Goal: Task Accomplishment & Management: Complete application form

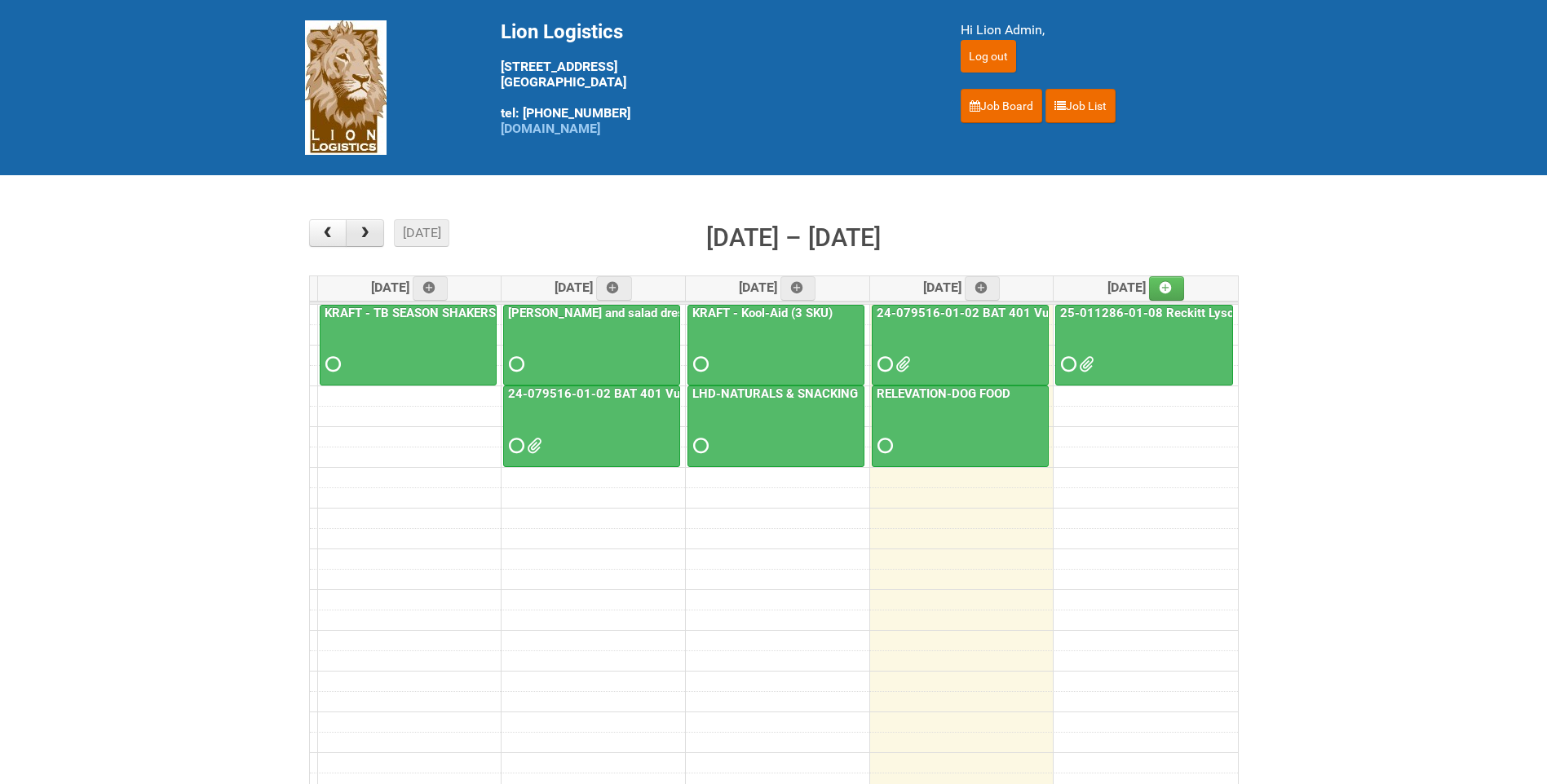
click at [361, 233] on span "button" at bounding box center [365, 233] width 15 height 13
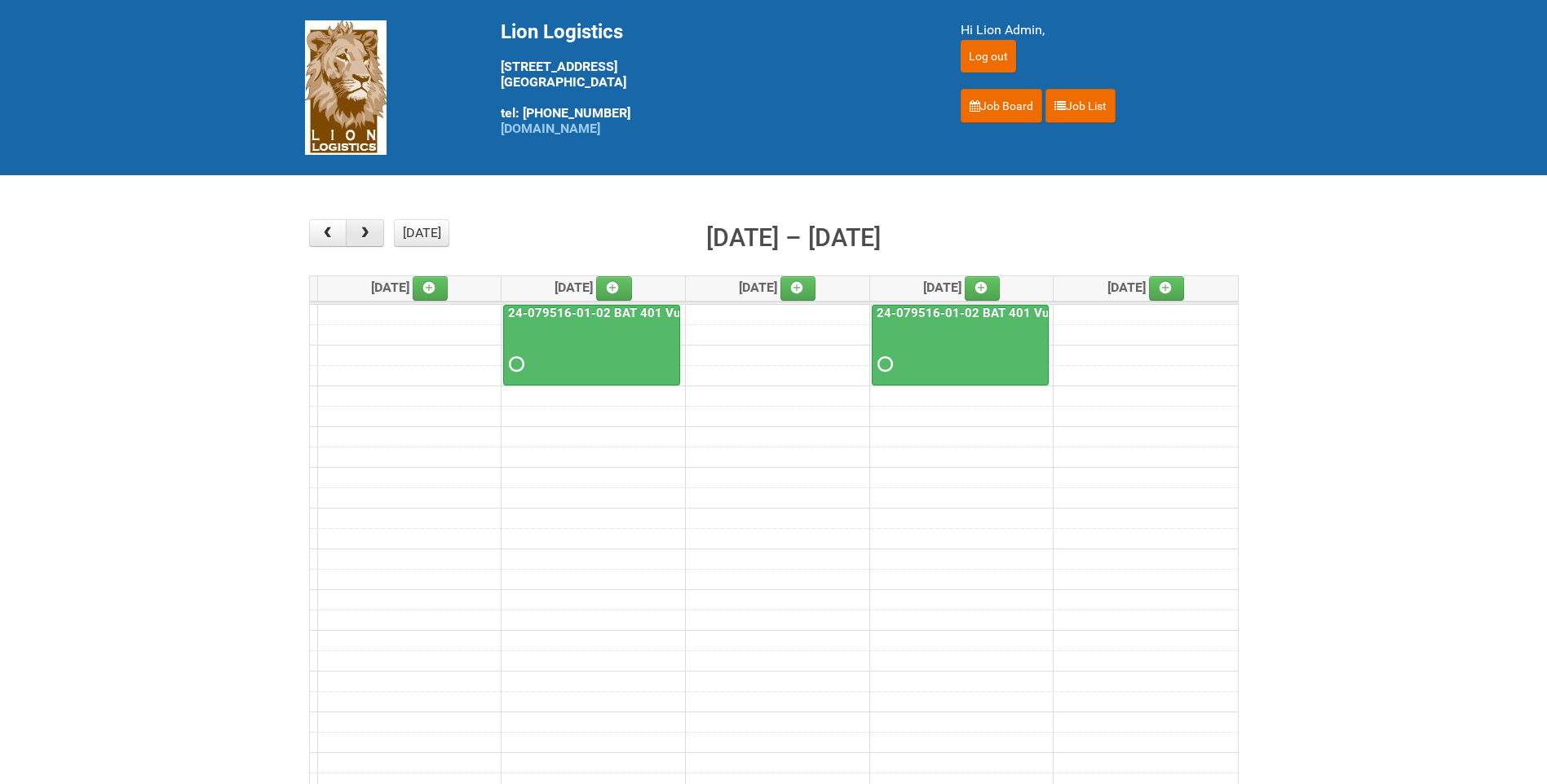
click at [364, 239] on span "button" at bounding box center [365, 233] width 15 height 13
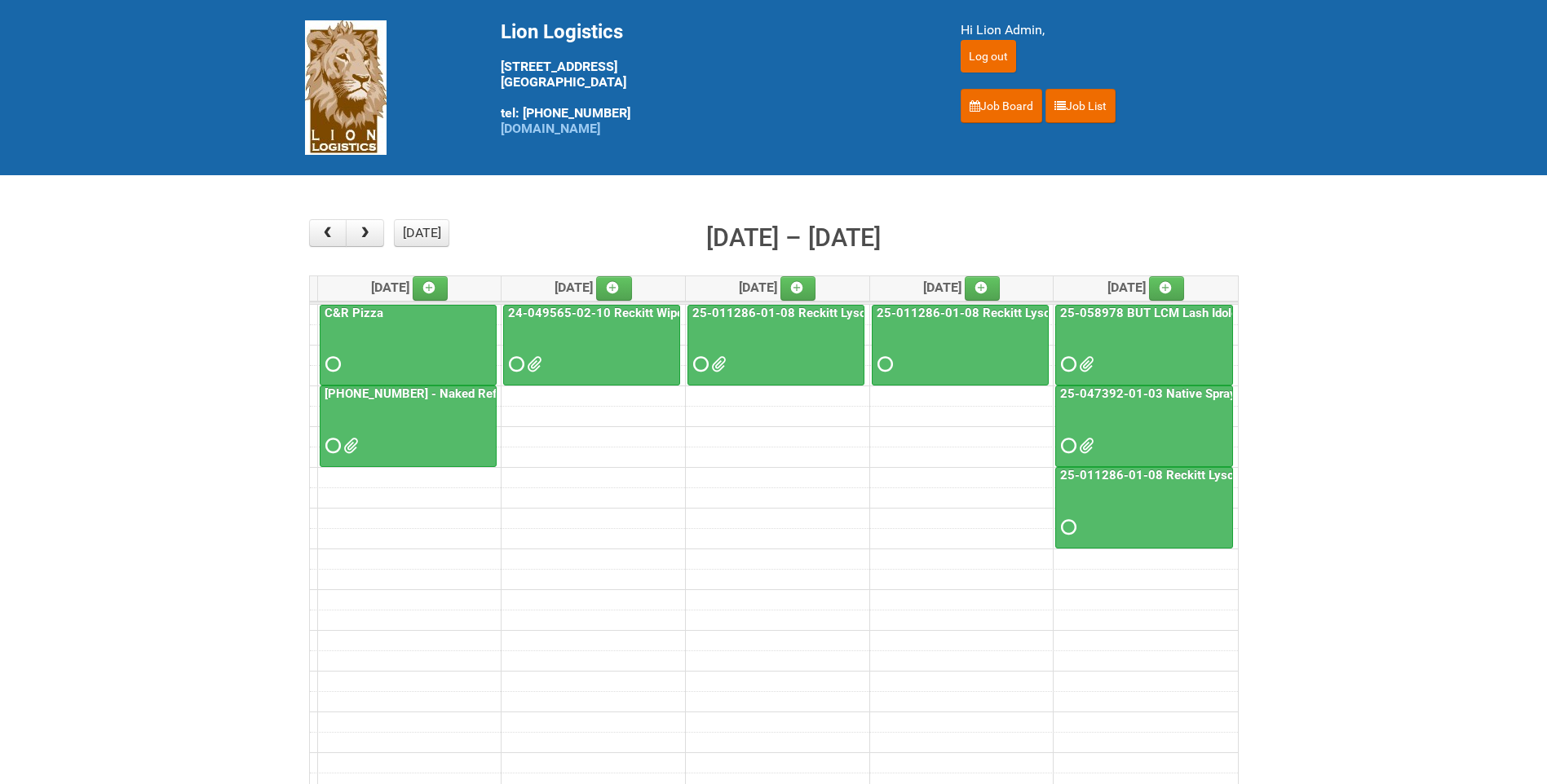
click at [1080, 363] on span at bounding box center [1085, 365] width 11 height 11
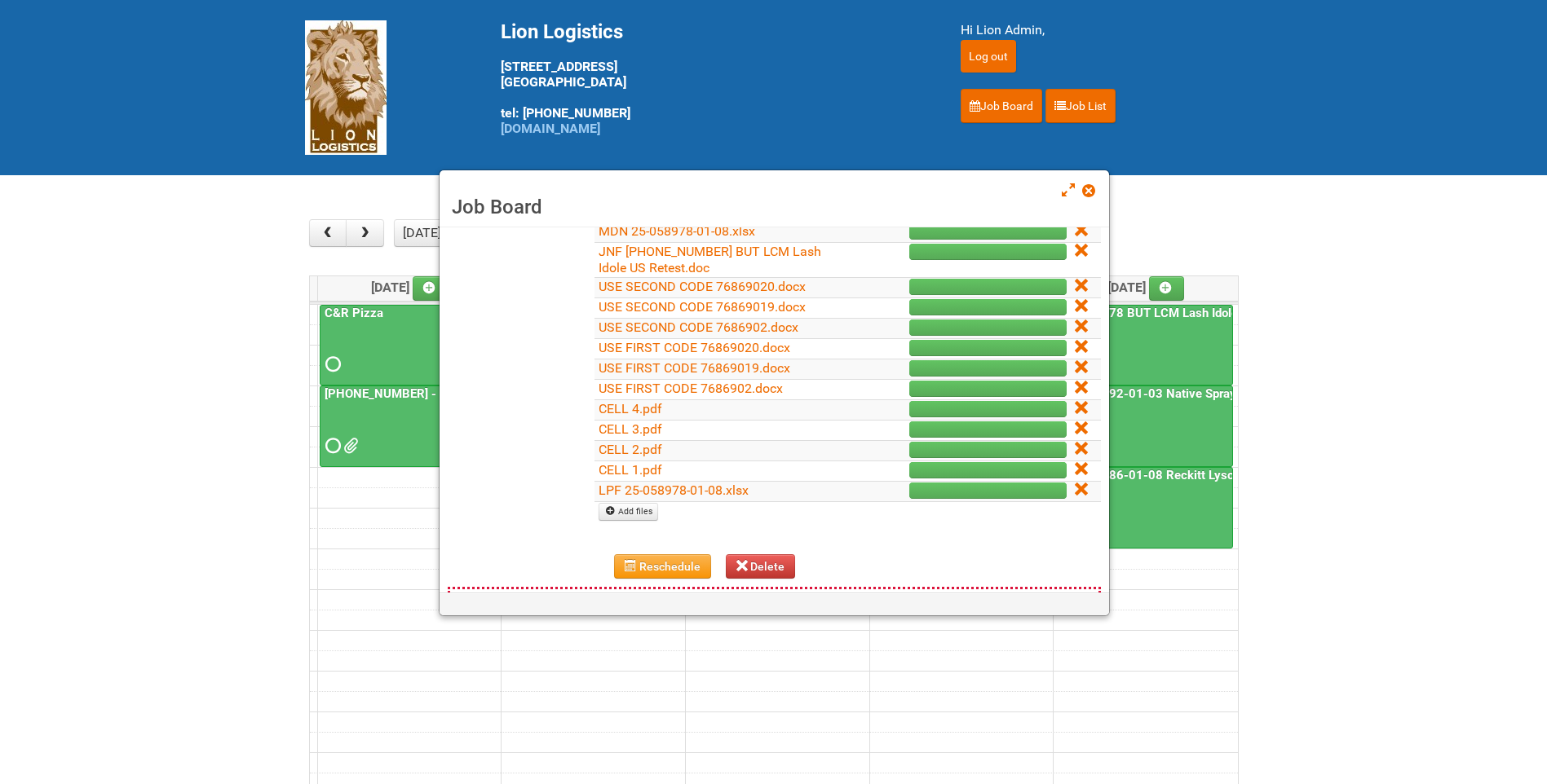
scroll to position [326, 0]
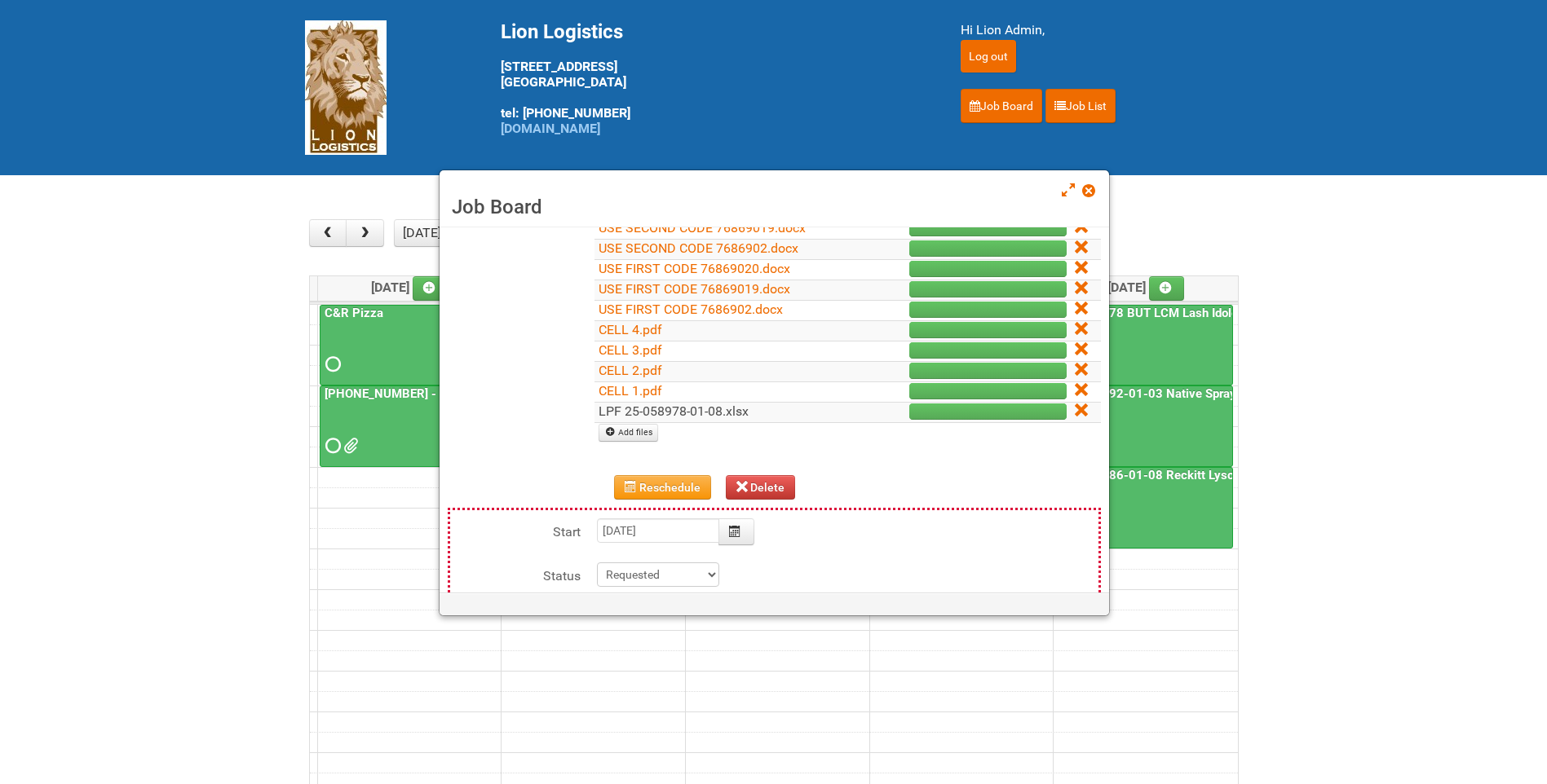
click at [669, 411] on link "LPF 25-058978-01-08.xlsx" at bounding box center [674, 411] width 150 height 15
click at [648, 385] on link "CELL 1.pdf" at bounding box center [630, 391] width 63 height 15
click at [672, 369] on td "CELL 2.pdf" at bounding box center [720, 372] width 250 height 21
click at [652, 364] on link "CELL 2.pdf" at bounding box center [630, 370] width 63 height 15
click at [621, 351] on link "CELL 3.pdf" at bounding box center [630, 350] width 63 height 15
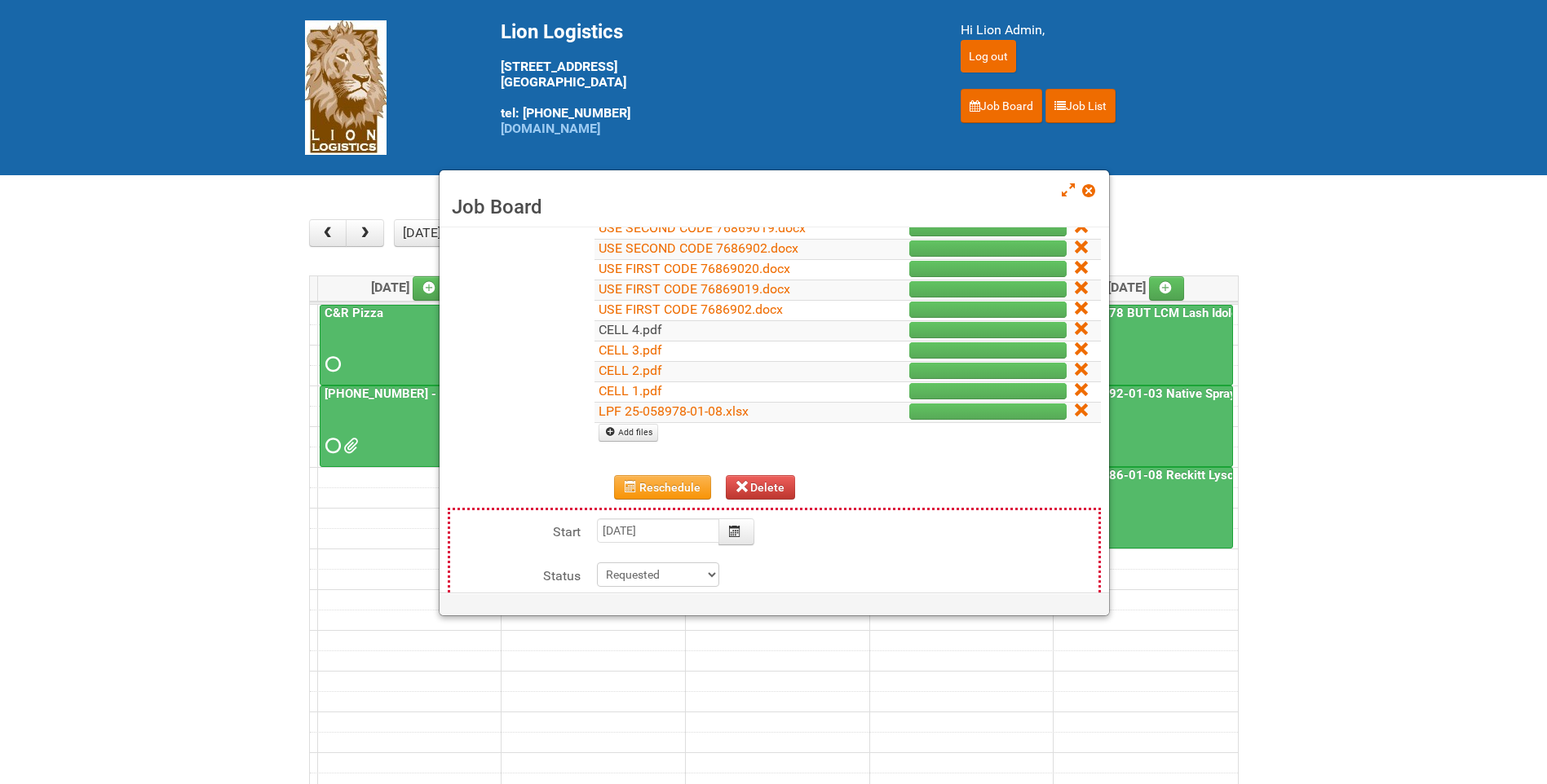
click at [630, 330] on link "CELL 4.pdf" at bounding box center [630, 330] width 63 height 15
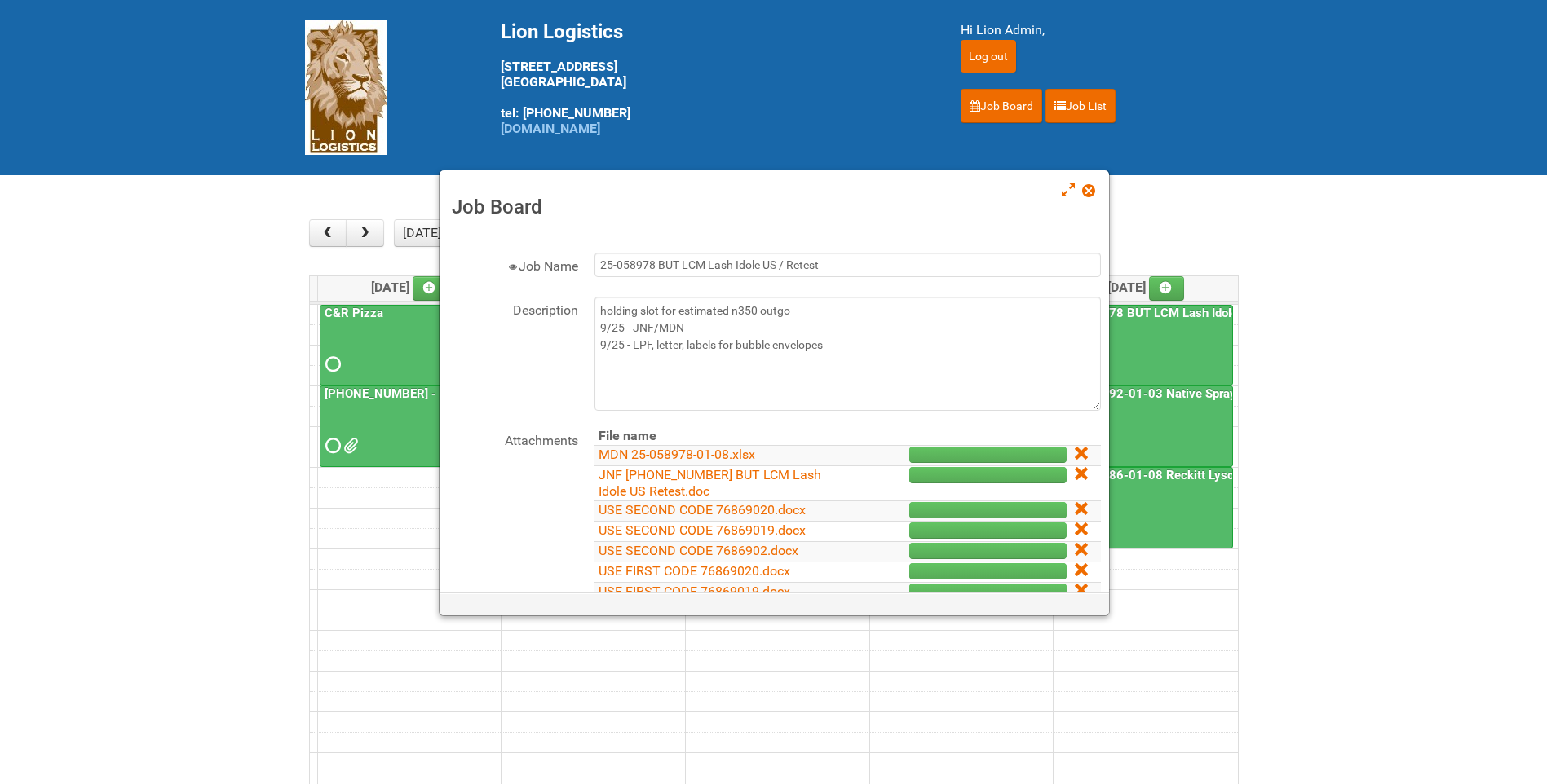
scroll to position [0, 0]
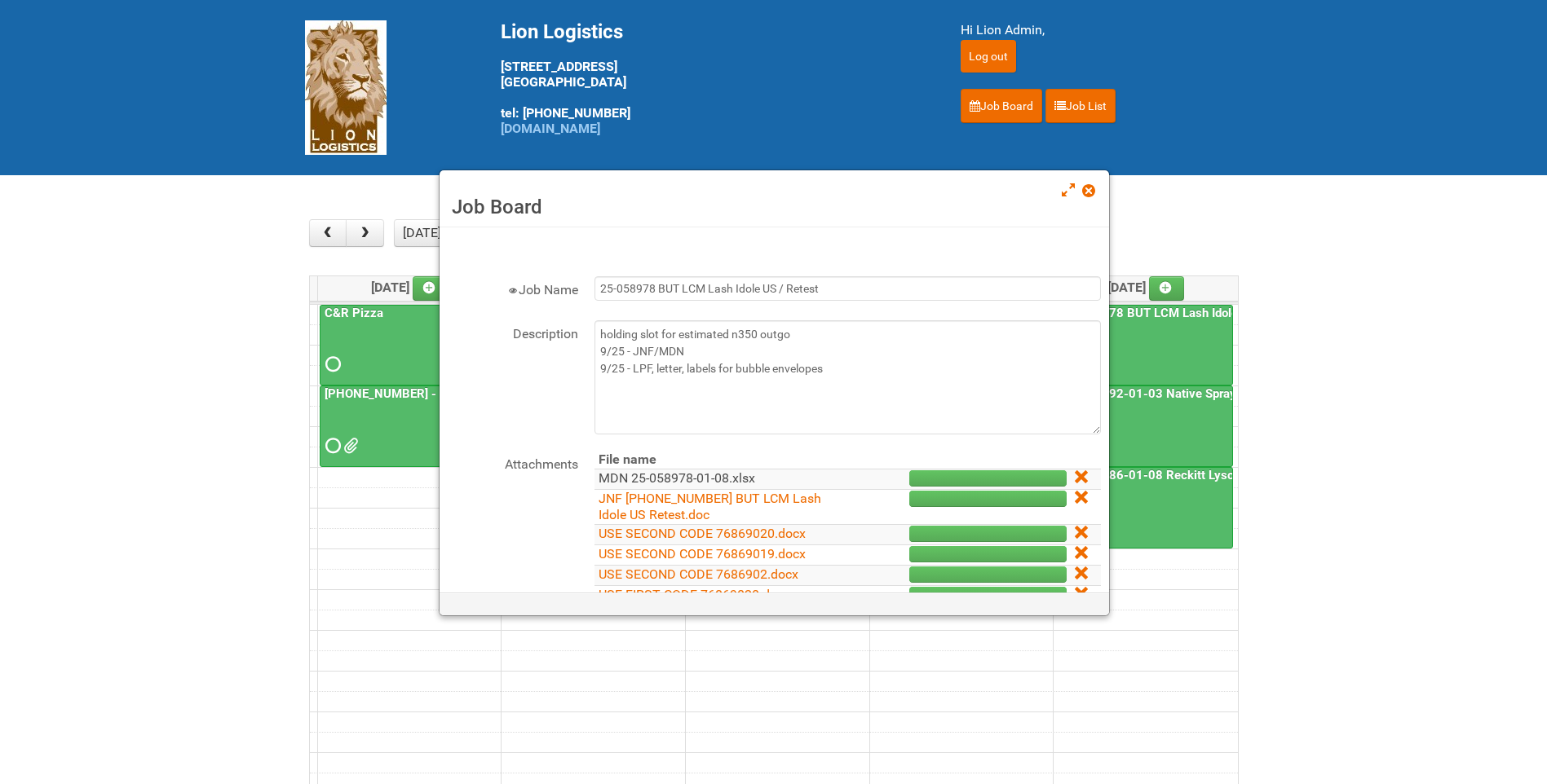
click at [708, 475] on link "MDN 25-058978-01-08.xlsx" at bounding box center [676, 478] width 156 height 15
click at [680, 495] on link "JNF 25-058978-01 BUT LCM Lash Idole US Retest.doc" at bounding box center [710, 507] width 223 height 32
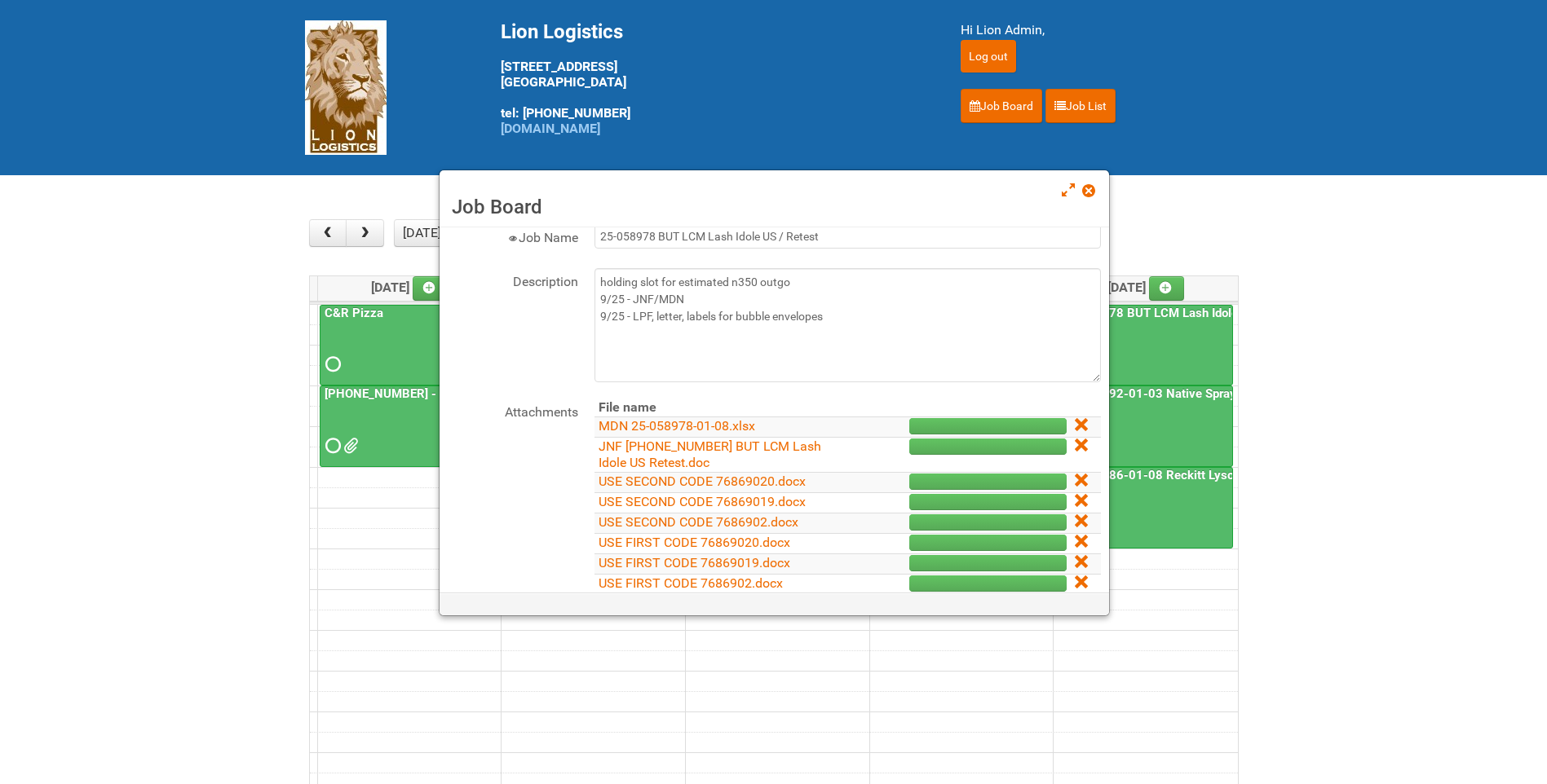
scroll to position [81, 0]
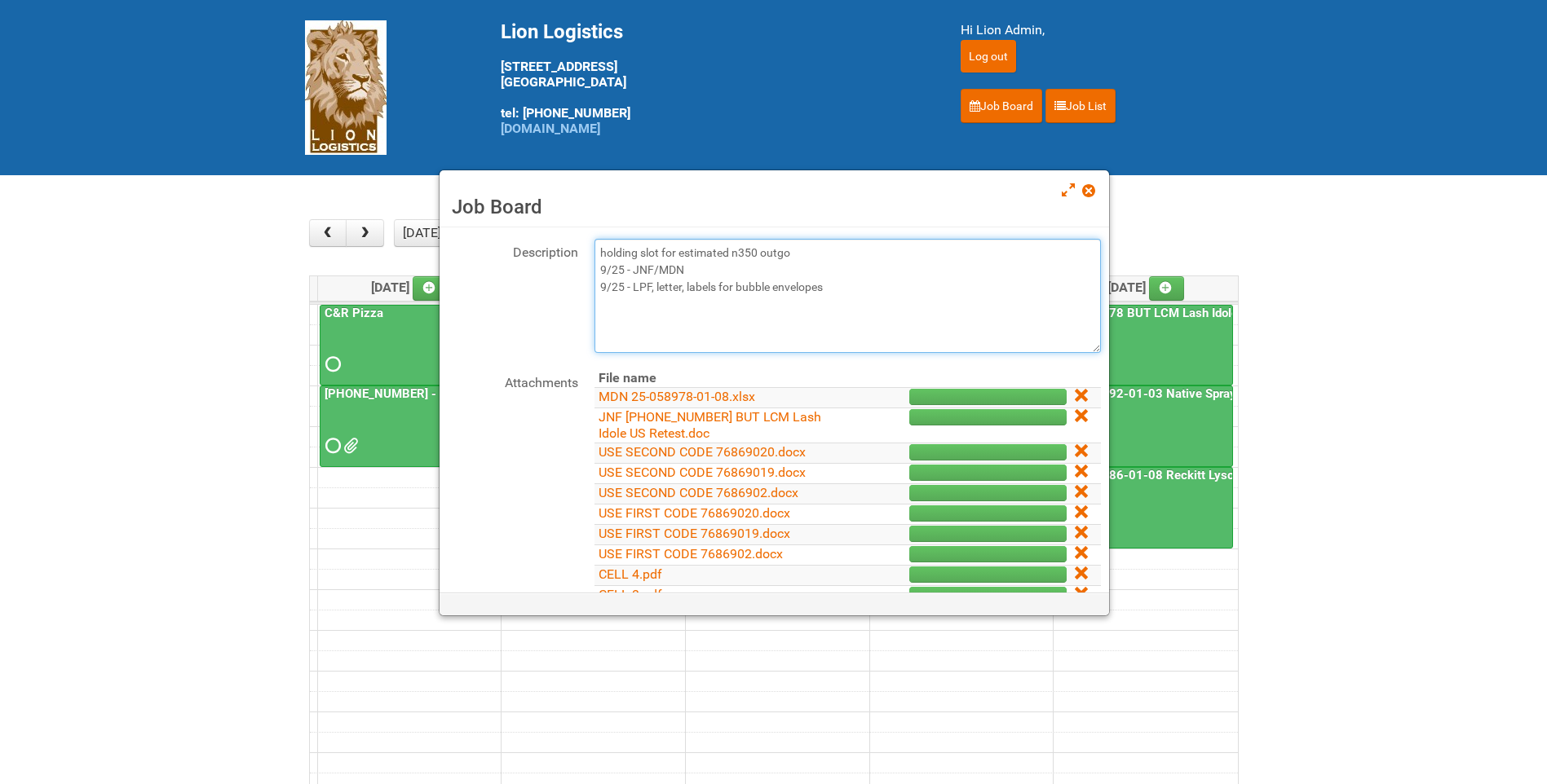
click at [851, 293] on textarea "holding slot for estimated n350 outgo 9/25 - JNF/MDN 9/25 - LPF, letter, labels…" at bounding box center [848, 295] width 507 height 115
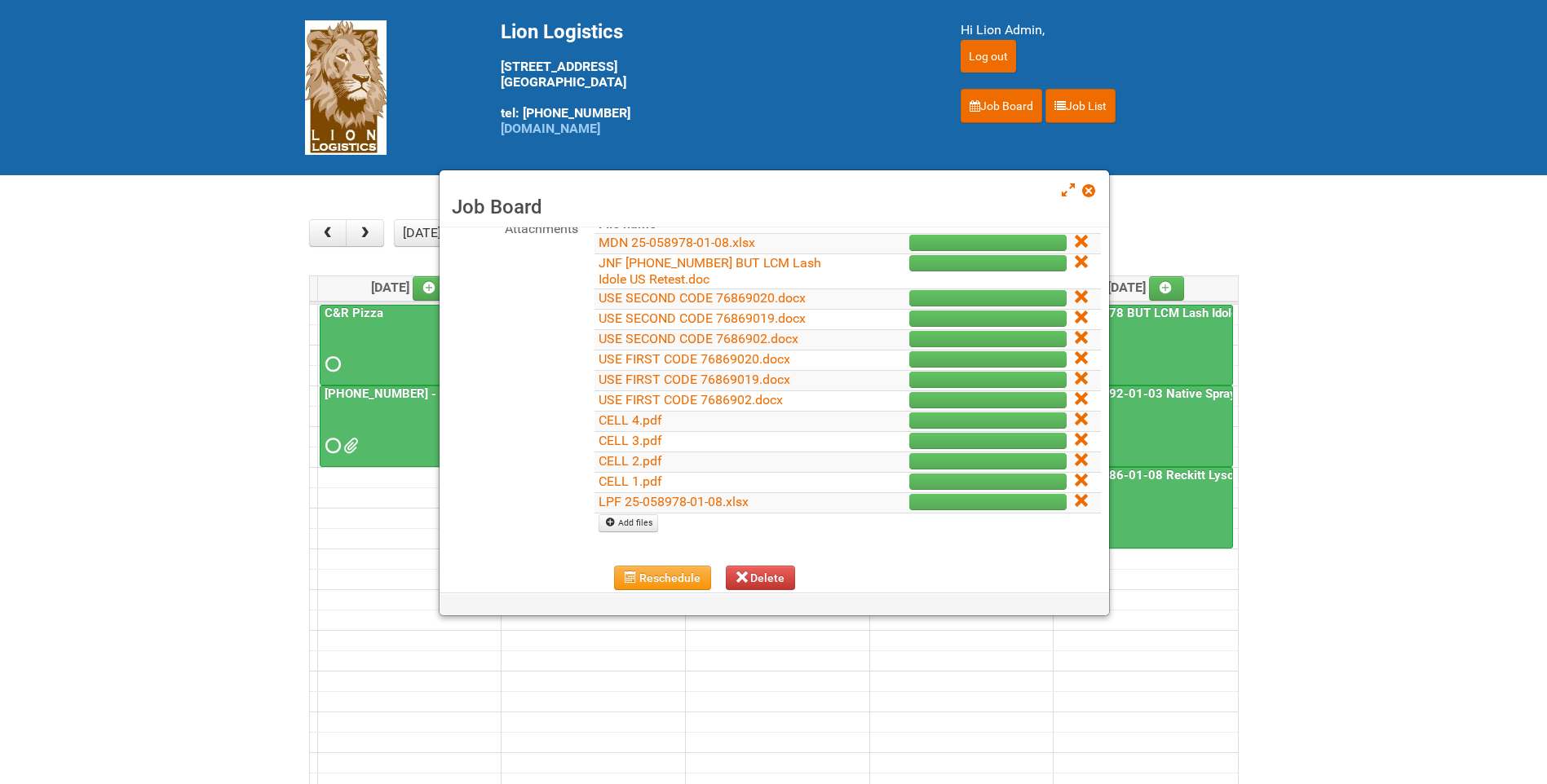
scroll to position [448, 0]
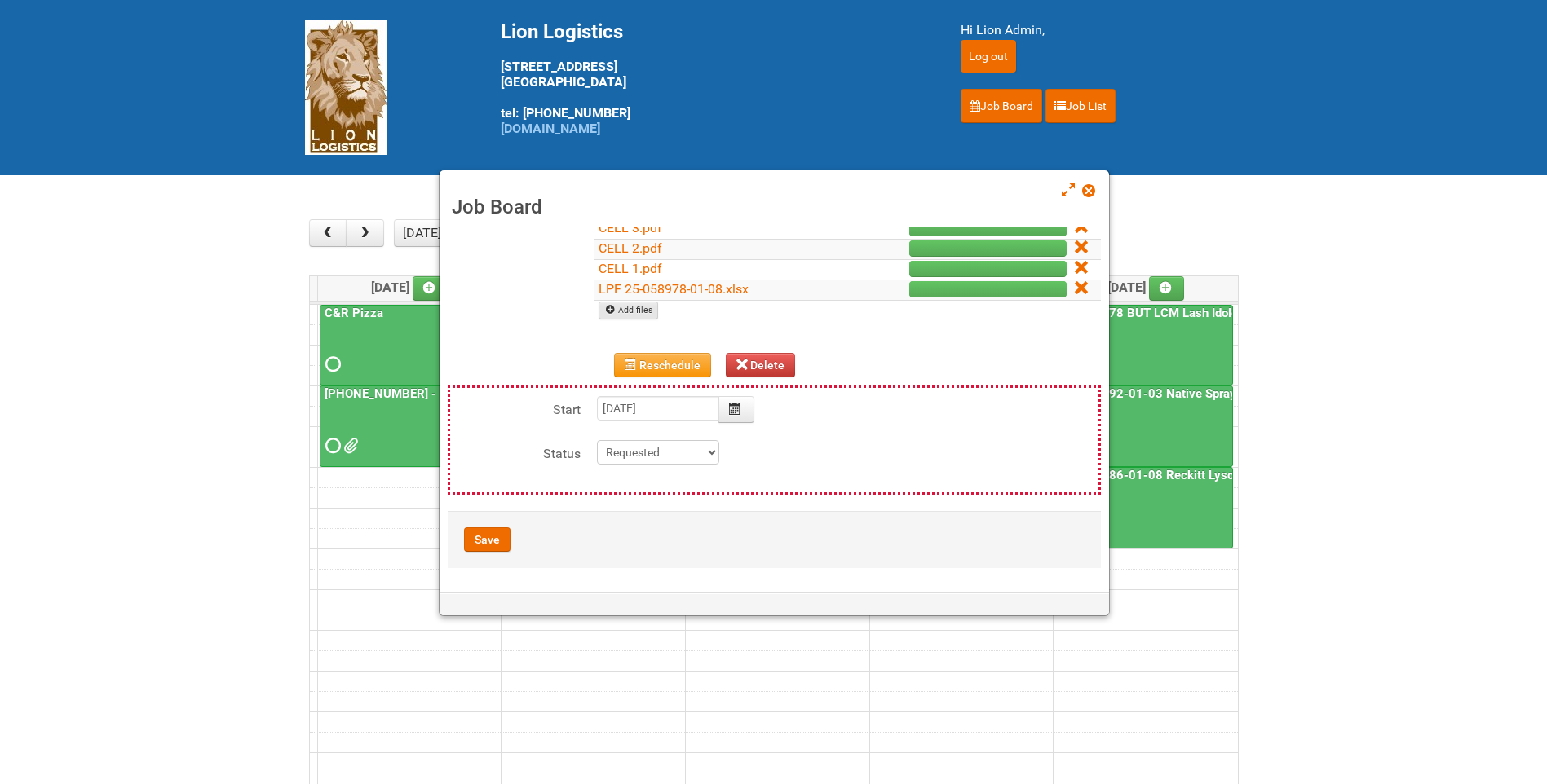
type textarea "holding slot for estimated n350 outgo 9/25 - JNF/MDN 9/25 - LPF, letter, labels…"
click at [646, 315] on link "Add files" at bounding box center [628, 311] width 60 height 18
type input "C:\fakepath\MDN (2) 25-058978-01-08.xlsx"
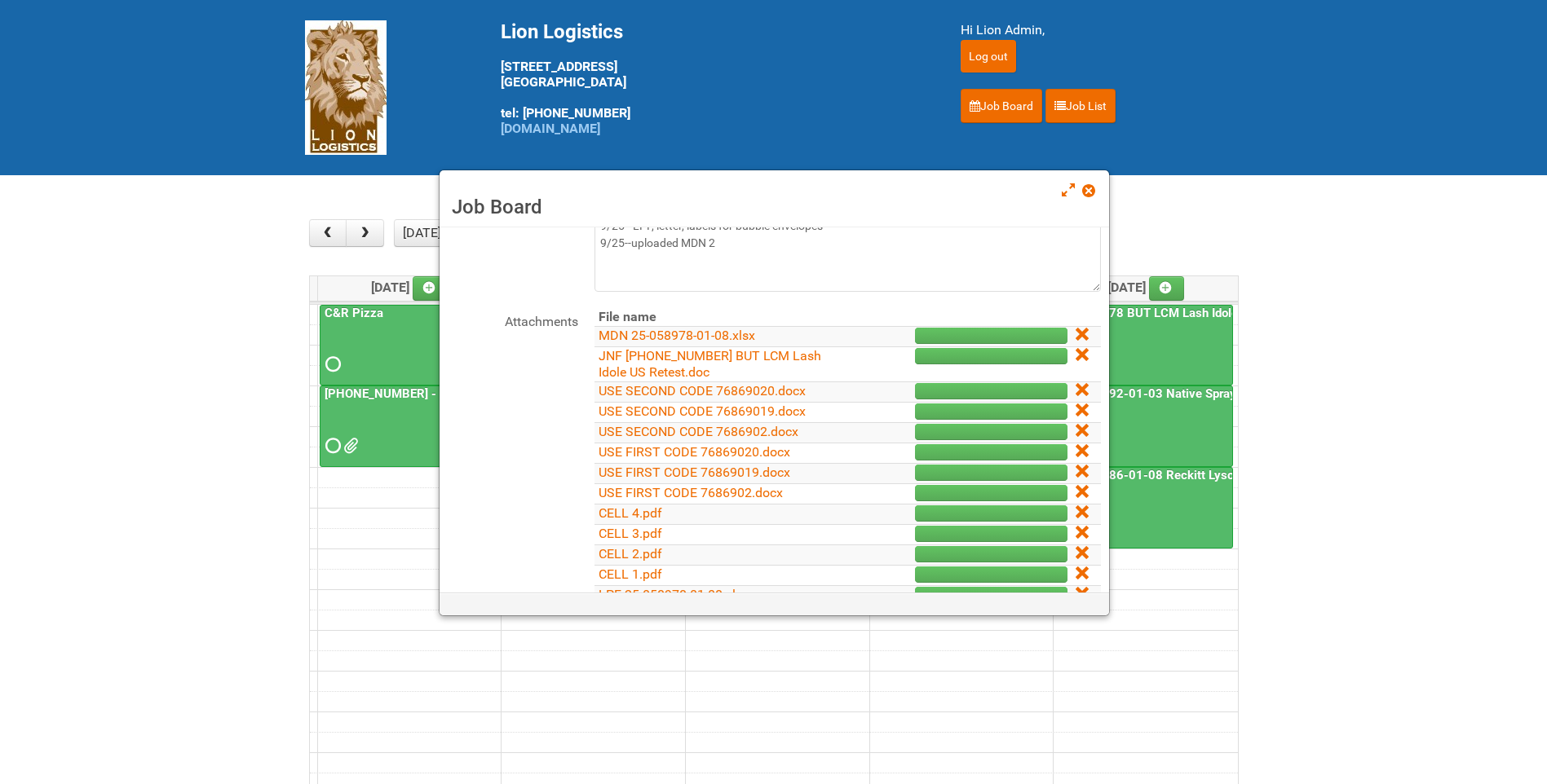
scroll to position [469, 0]
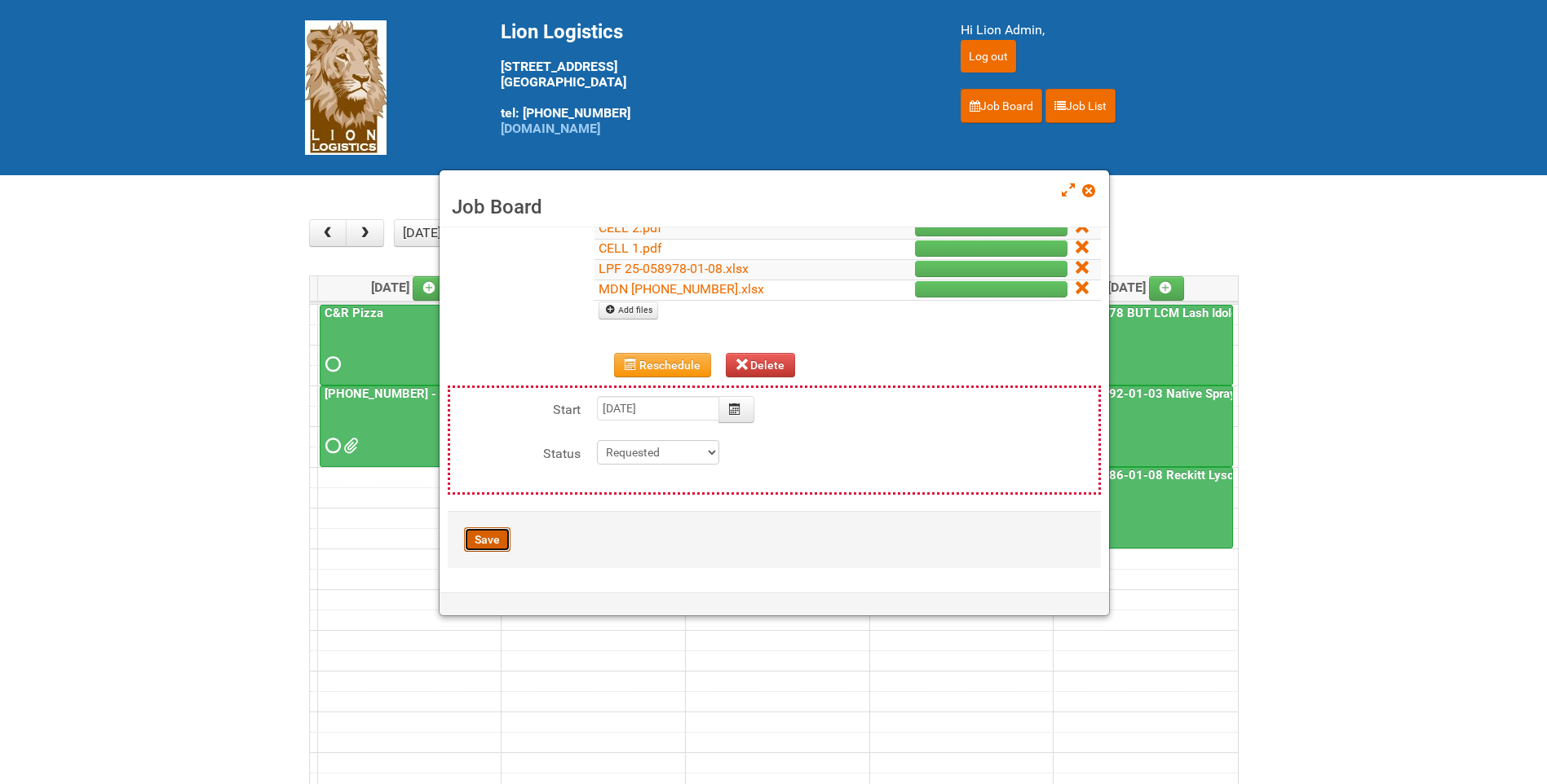
click at [485, 548] on button "Save" at bounding box center [487, 540] width 46 height 25
type input "2025-10-10 09:00:00"
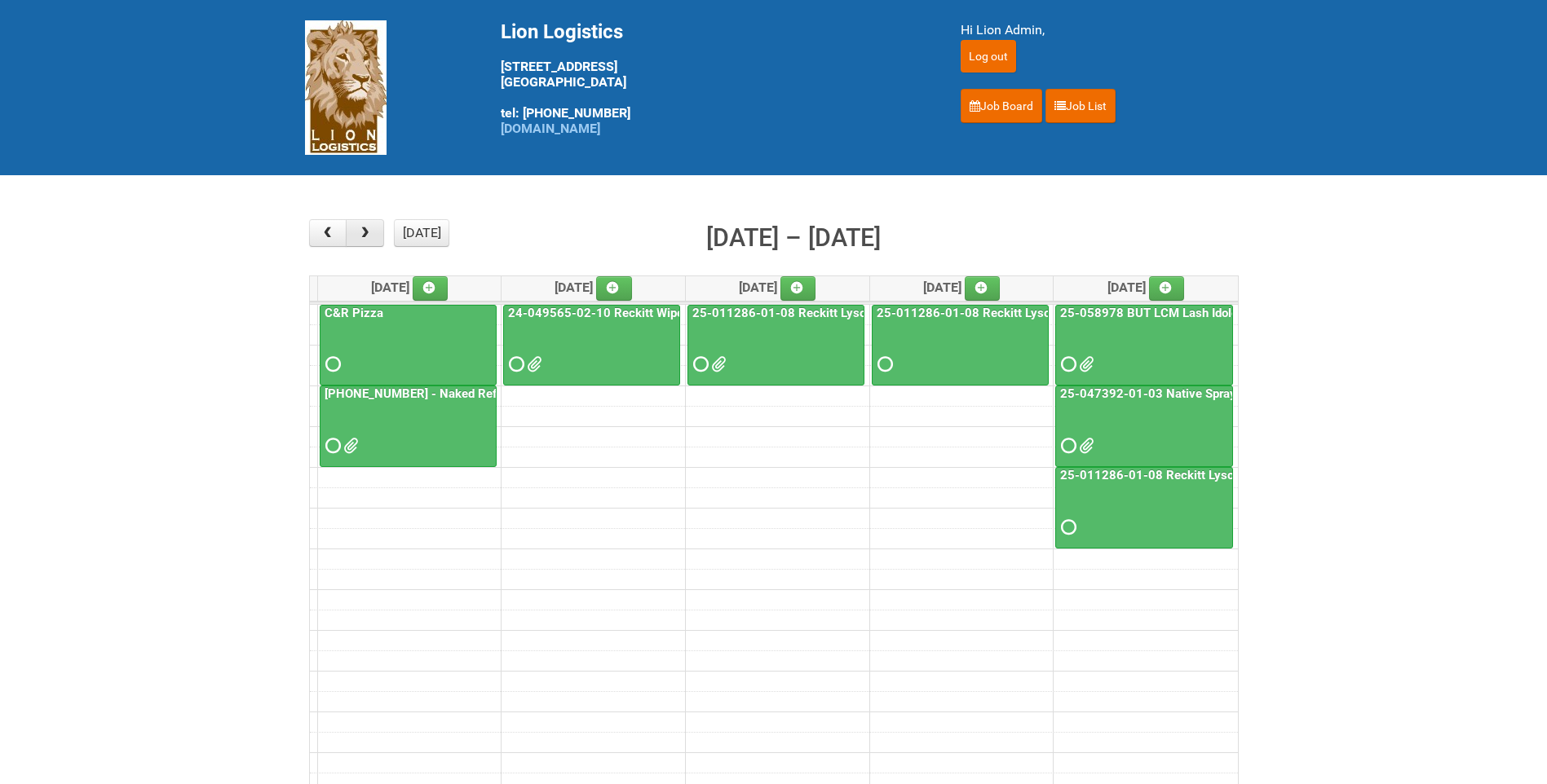
click at [369, 238] on span "button" at bounding box center [365, 233] width 15 height 13
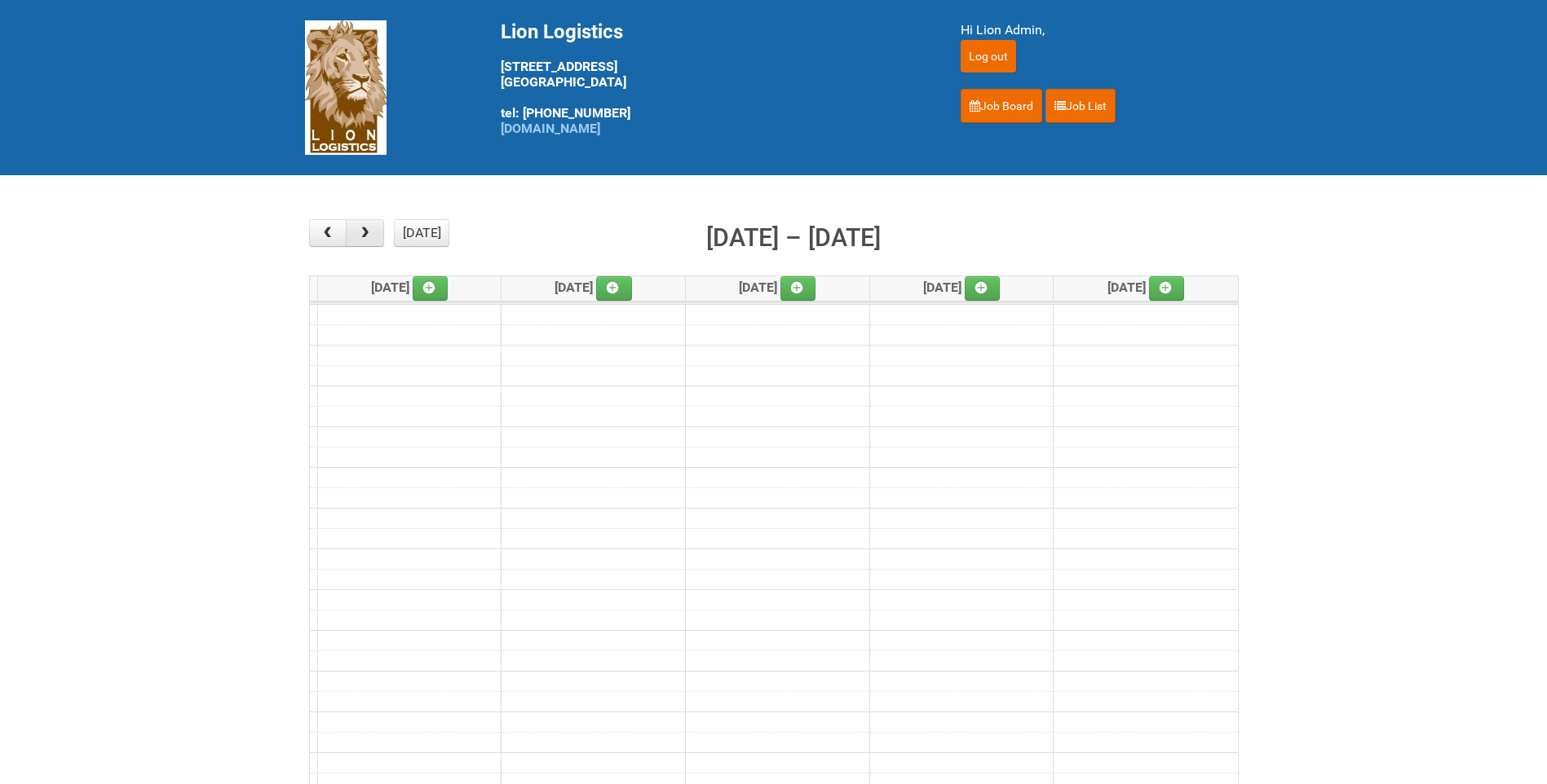
click at [369, 238] on span "button" at bounding box center [365, 233] width 15 height 13
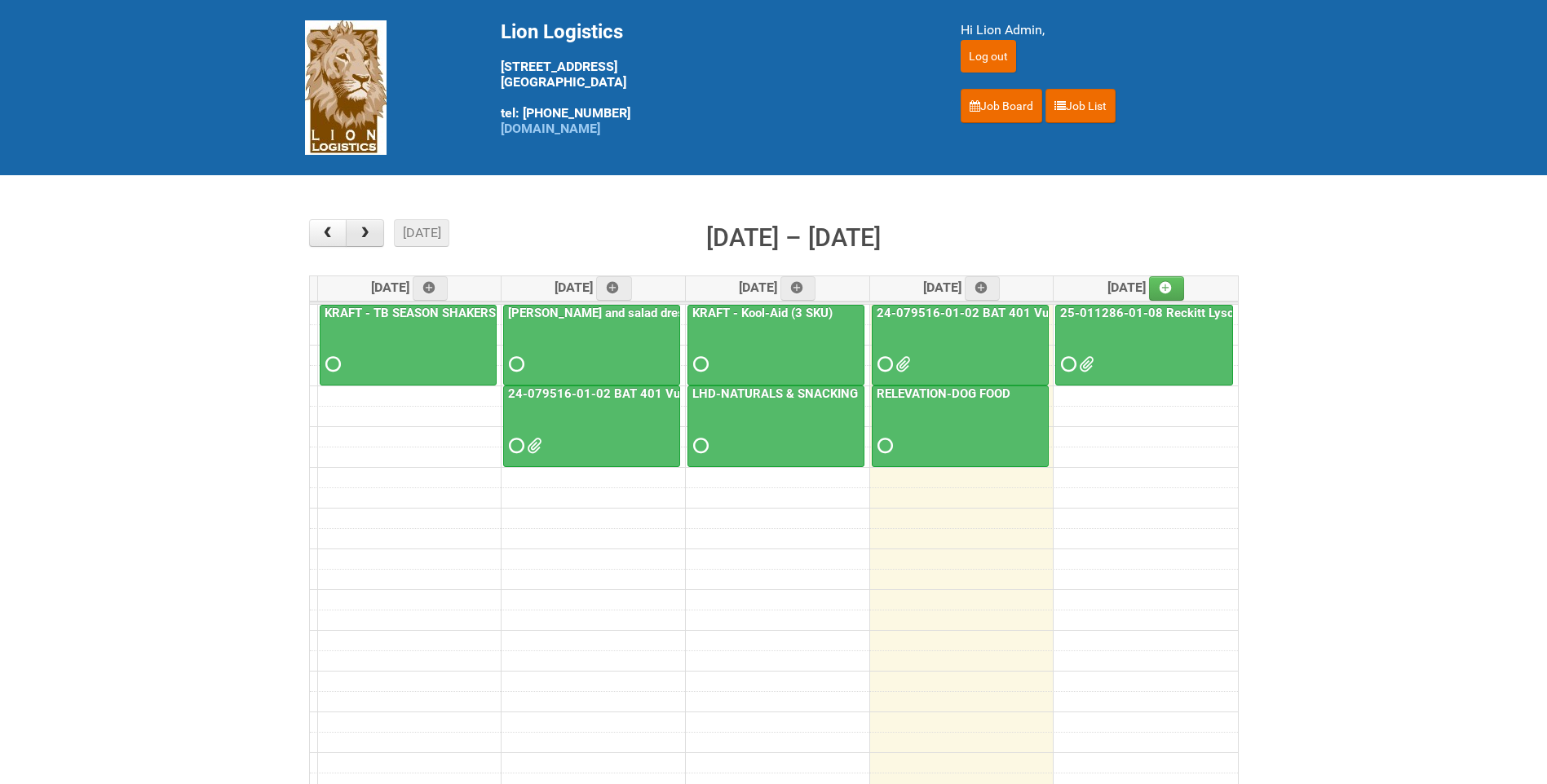
click at [372, 231] on span "button" at bounding box center [365, 233] width 15 height 13
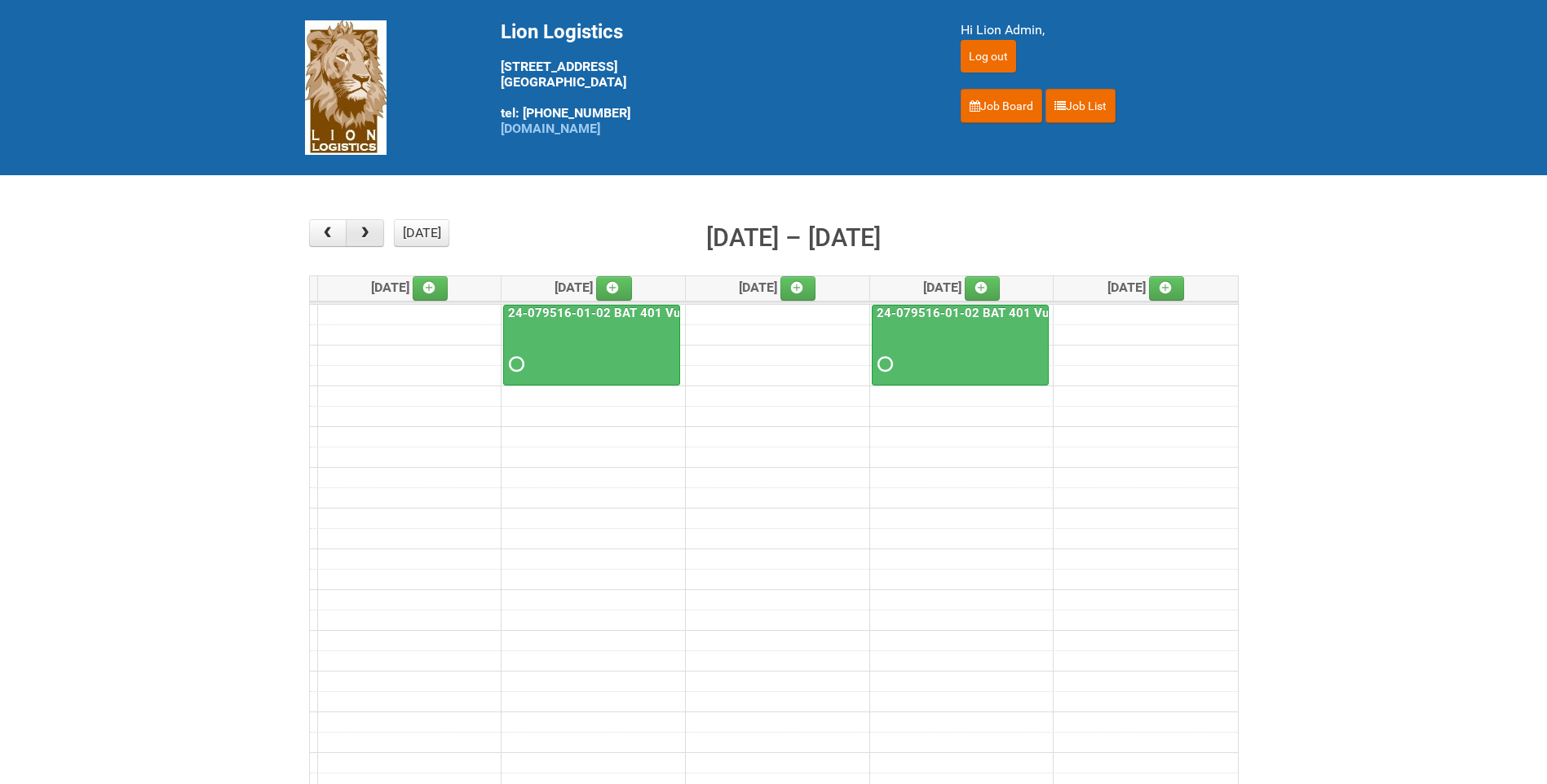
click at [372, 231] on span "button" at bounding box center [365, 233] width 15 height 13
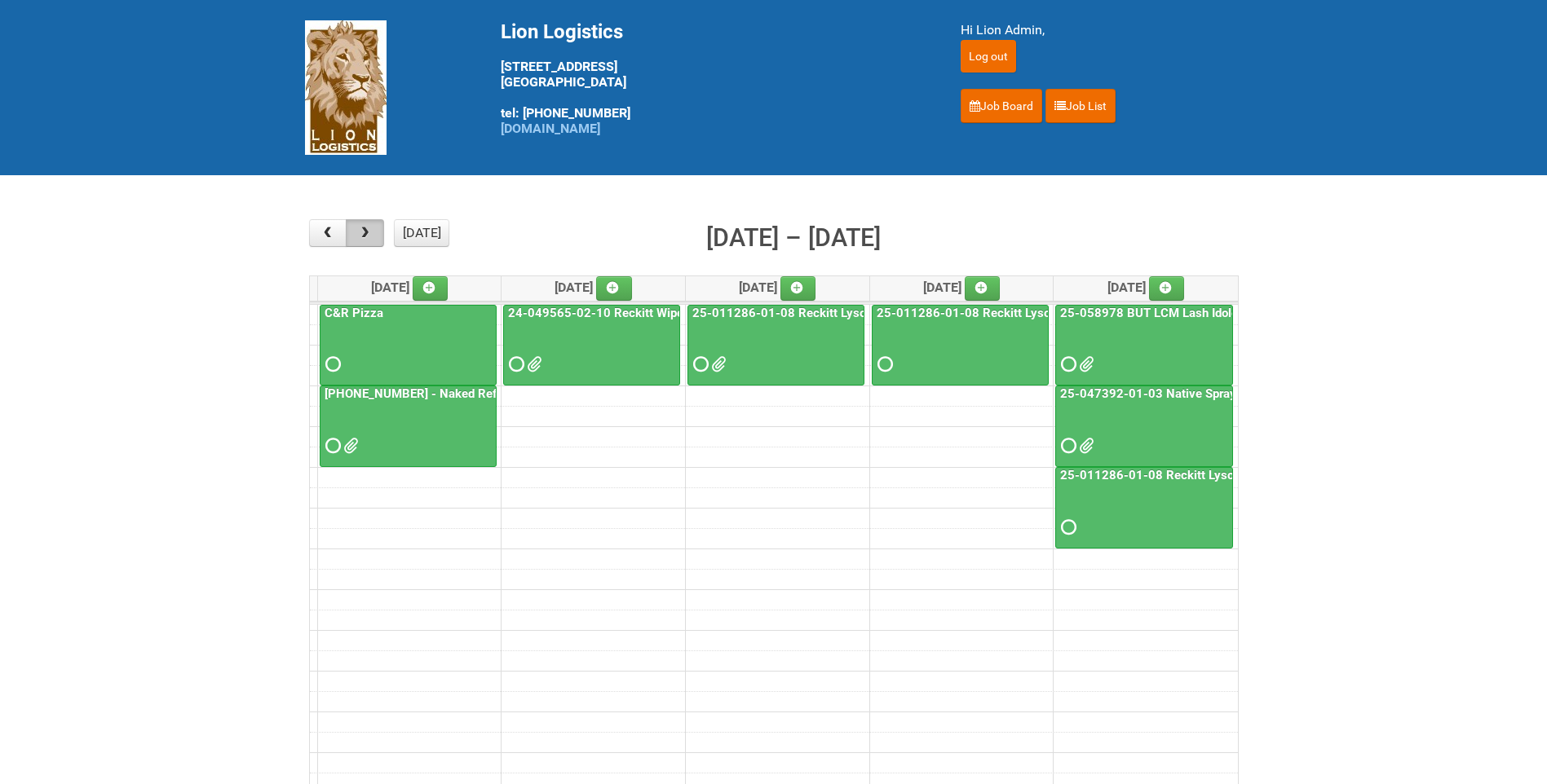
click at [361, 226] on span "button" at bounding box center [365, 233] width 15 height 13
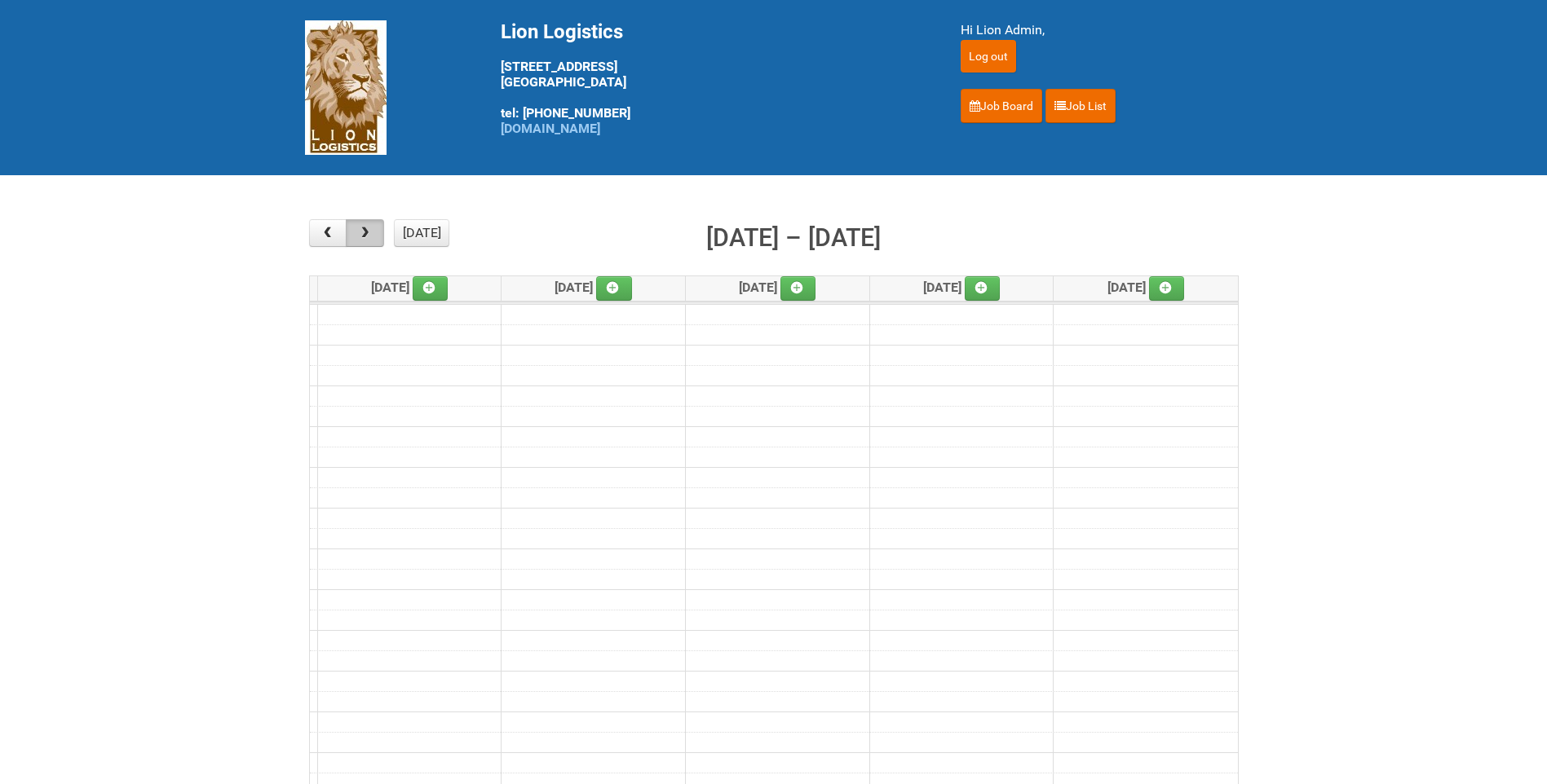
click at [361, 226] on span "button" at bounding box center [365, 233] width 15 height 13
click at [317, 230] on button "button" at bounding box center [328, 233] width 38 height 27
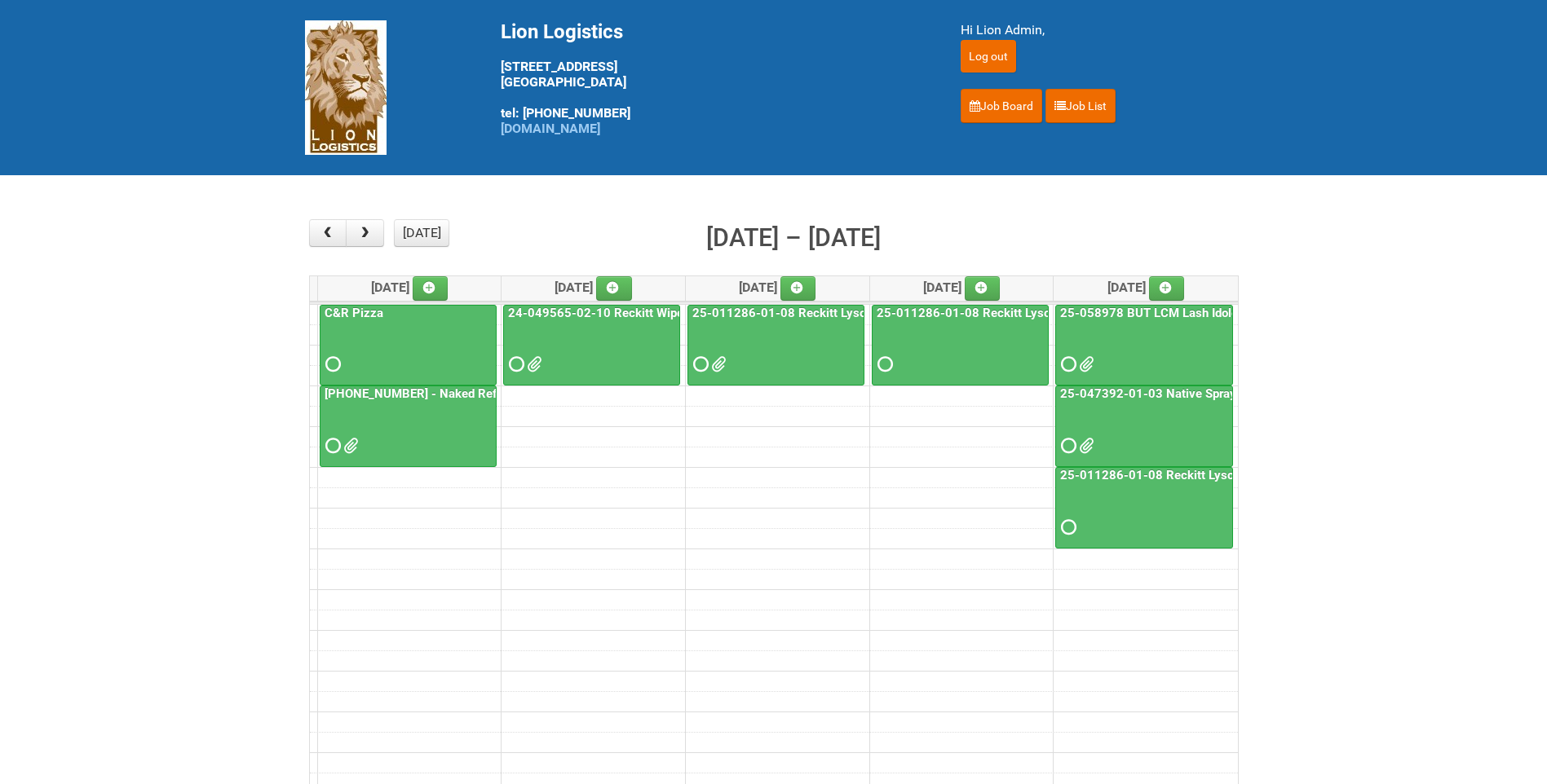
click at [1087, 359] on span at bounding box center [1085, 365] width 11 height 11
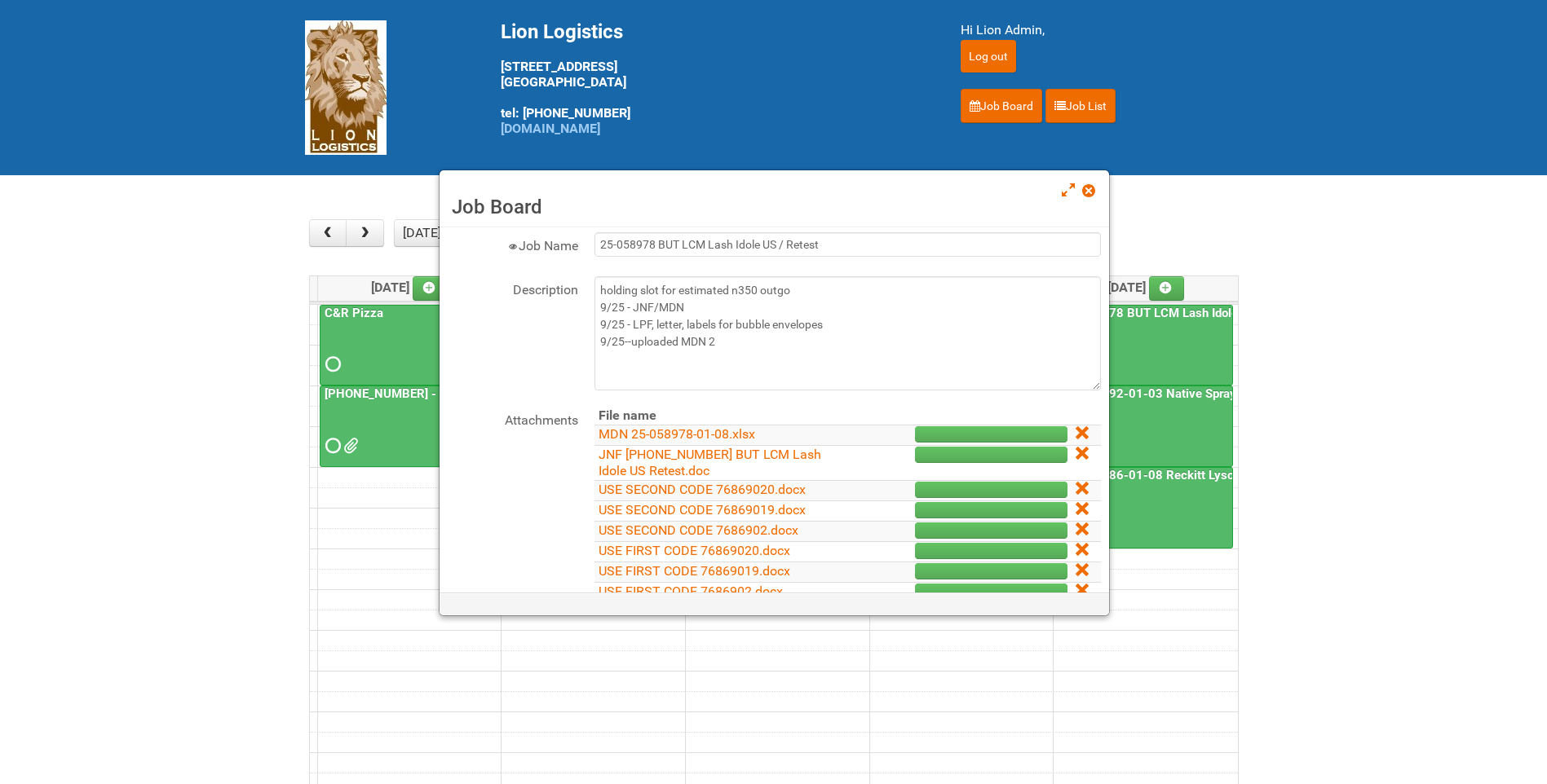
scroll to position [81, 0]
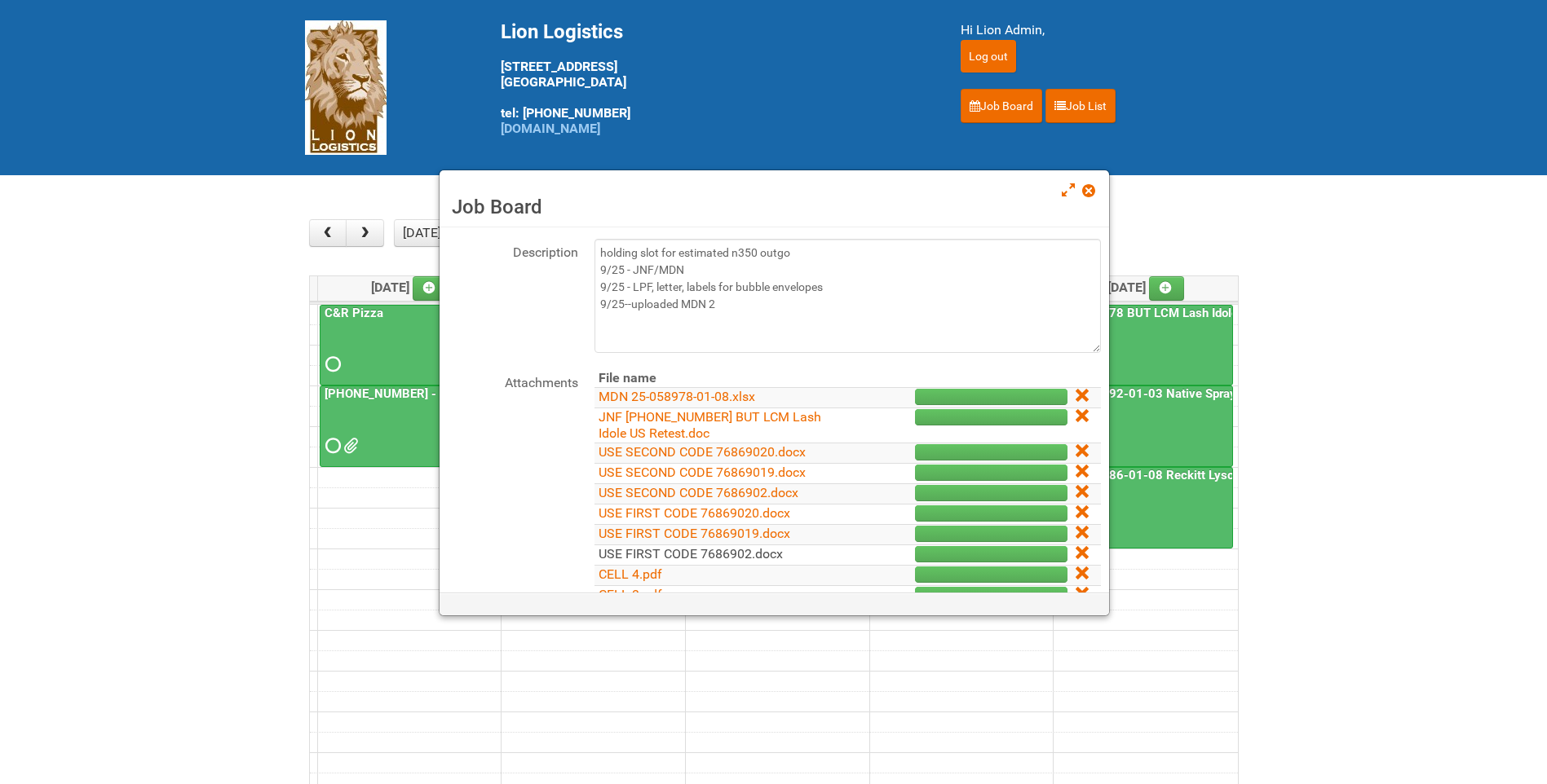
click at [700, 554] on link "USE FIRST CODE 7686902.docx" at bounding box center [691, 554] width 185 height 15
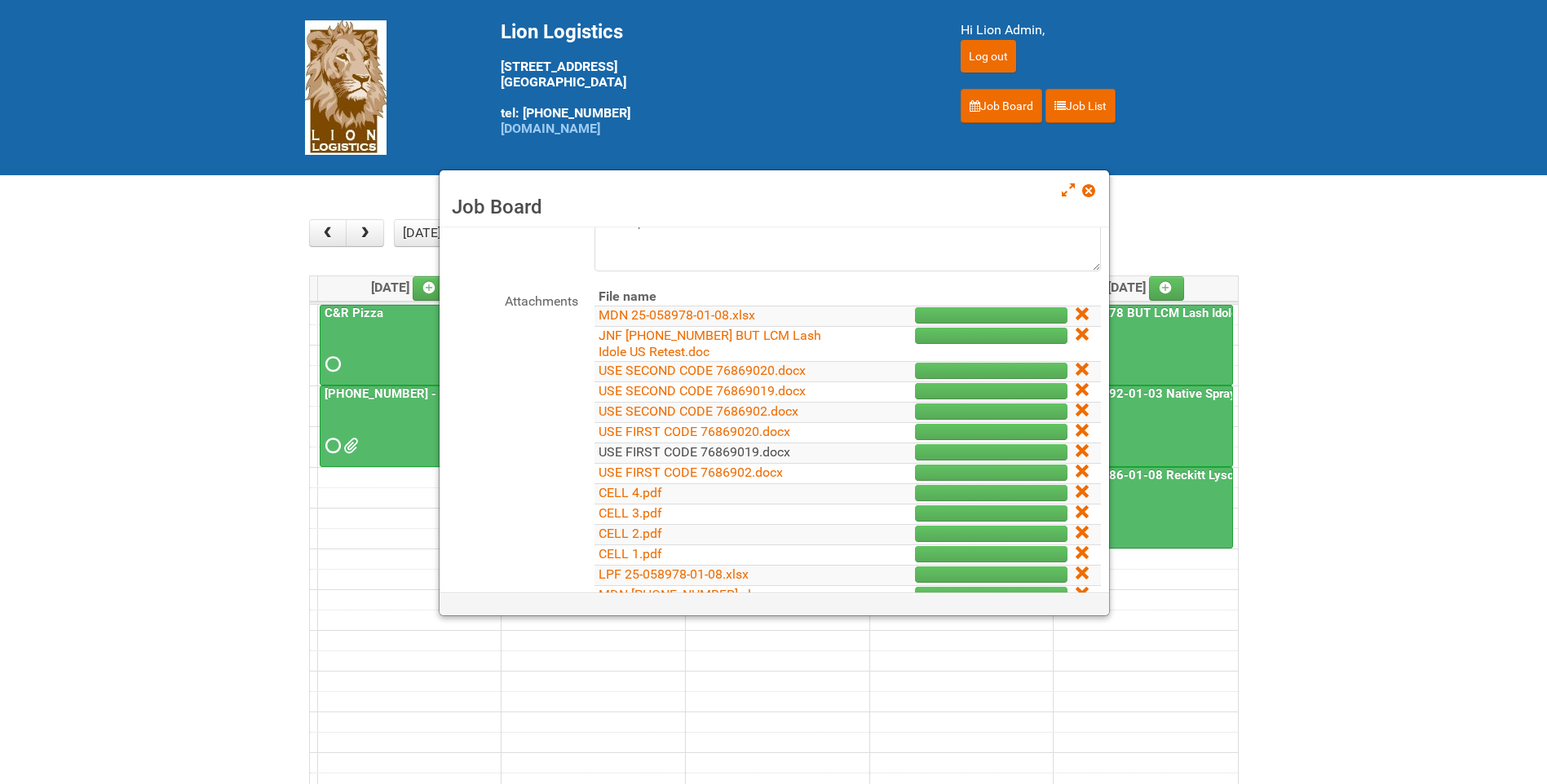
click at [728, 455] on link "USE FIRST CODE 76869019.docx" at bounding box center [694, 452] width 191 height 15
click at [675, 428] on link "USE FIRST CODE 76869020.docx" at bounding box center [694, 432] width 191 height 15
click at [1090, 199] on link at bounding box center [1088, 192] width 14 height 20
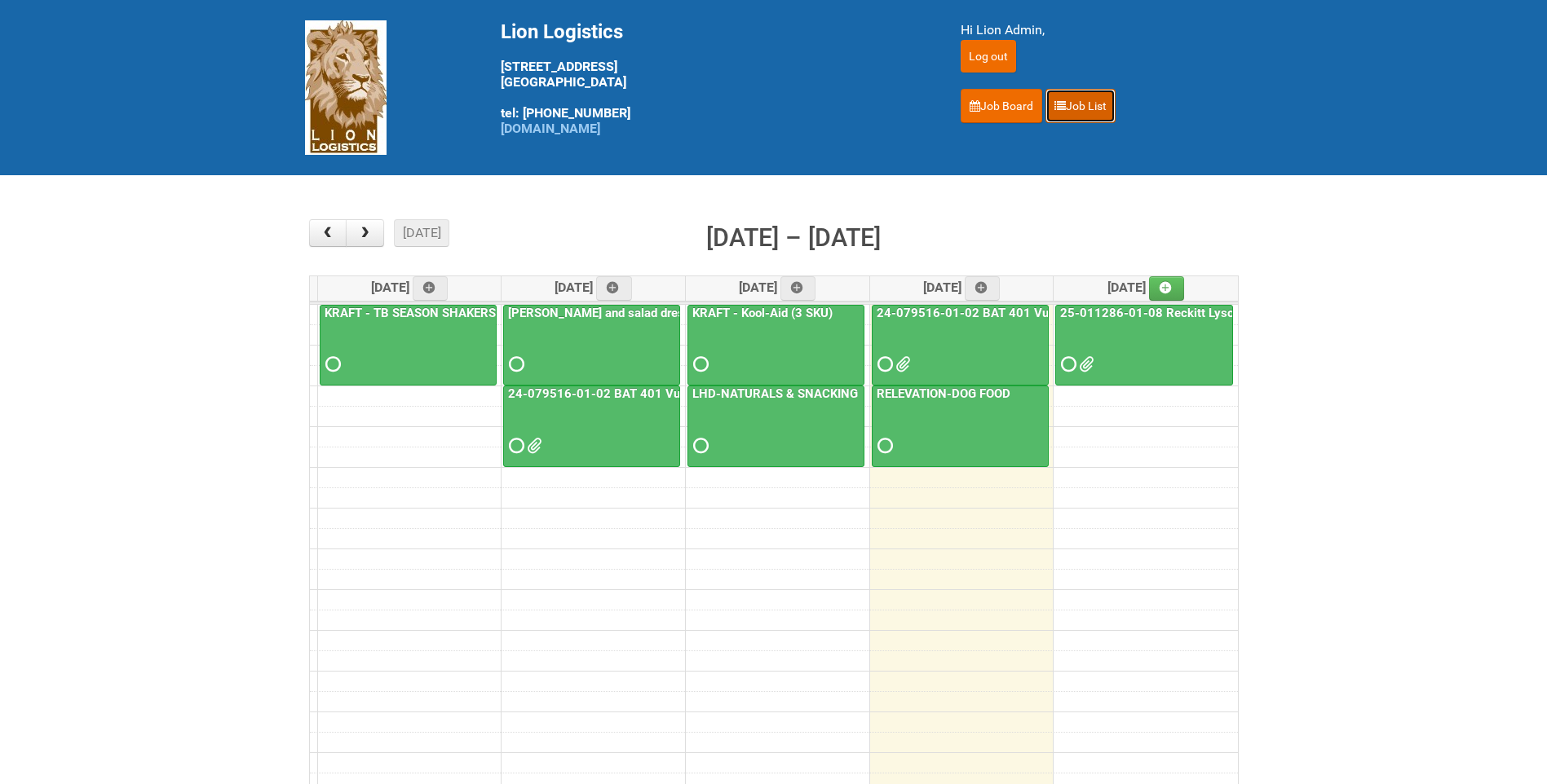
click at [1095, 107] on link "Job List" at bounding box center [1081, 106] width 70 height 34
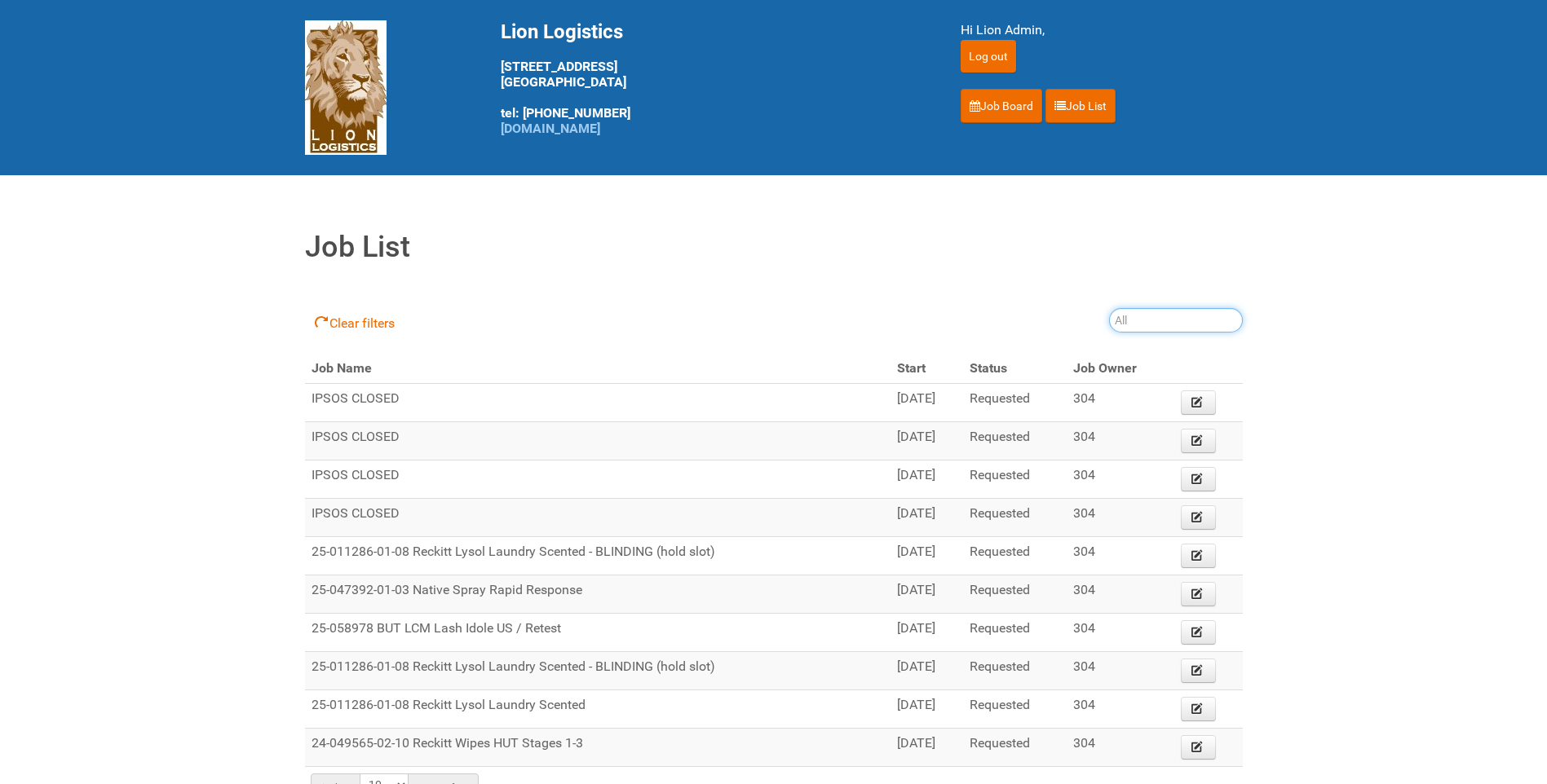
click at [1141, 330] on input "search" at bounding box center [1176, 320] width 134 height 25
type input "25-061653"
